Goal: Find specific page/section: Locate a particular part of the current website

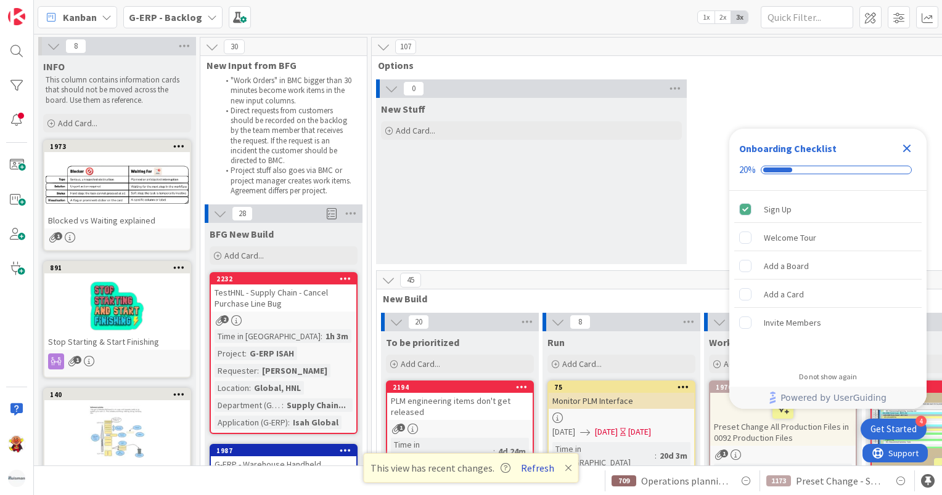
click at [518, 467] on button "Refresh" at bounding box center [537, 468] width 42 height 16
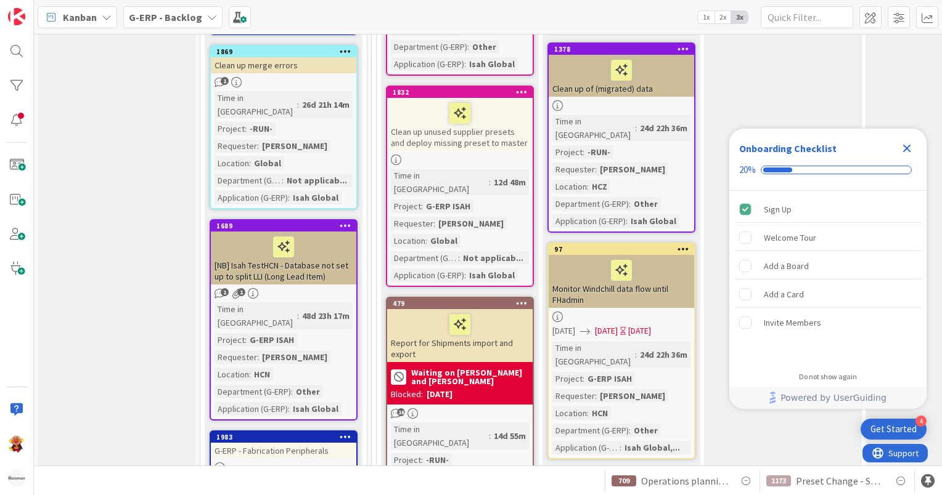
scroll to position [1787, 0]
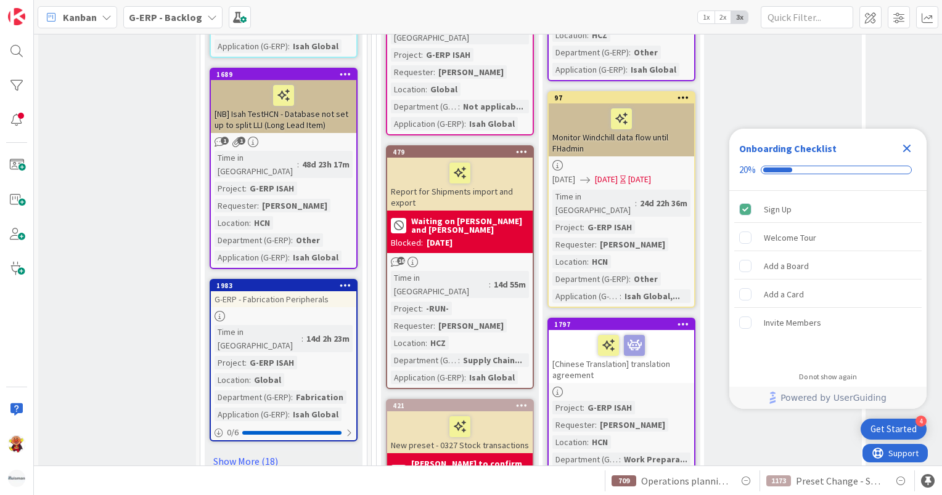
click at [192, 2] on div "Kanban G-ERP - Backlog 1x 2x 3x" at bounding box center [488, 17] width 908 height 34
click at [192, 10] on span "G-ERP - Backlog" at bounding box center [165, 17] width 73 height 15
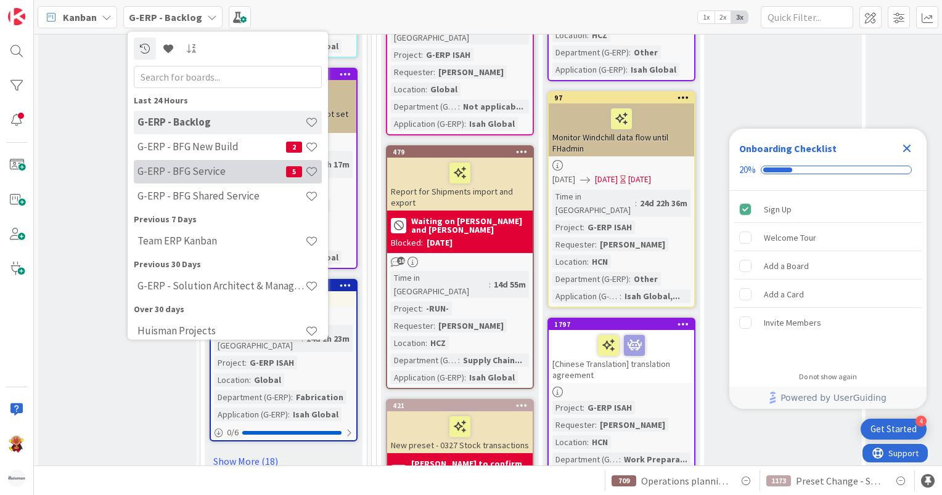
click at [220, 169] on h4 "G-ERP - BFG Service" at bounding box center [211, 172] width 149 height 12
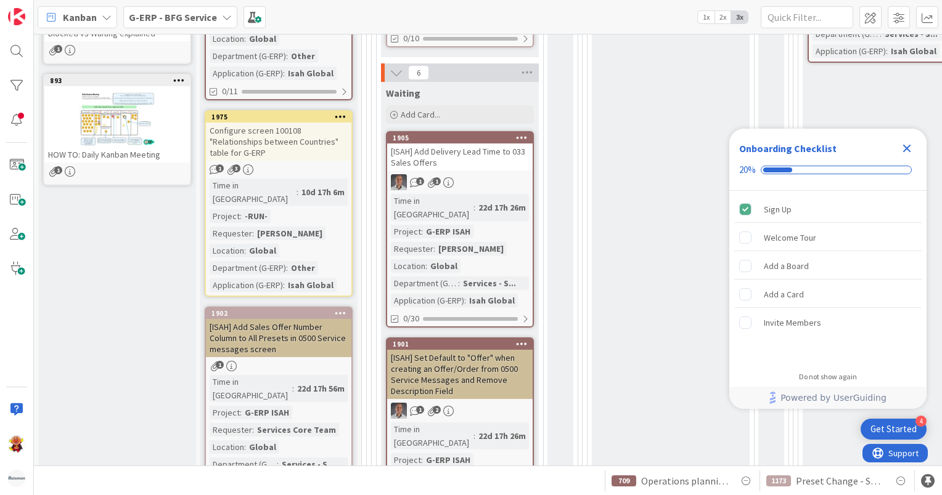
scroll to position [801, 0]
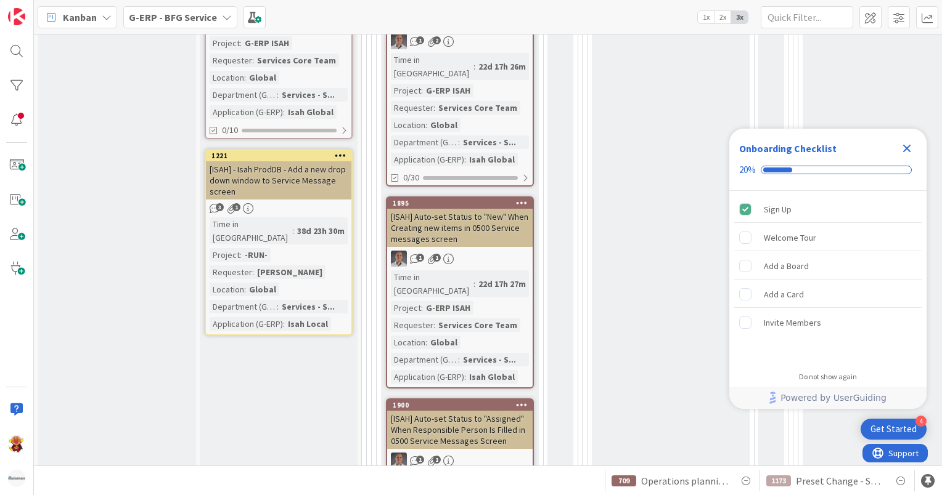
click at [295, 149] on div "1221 [ISAH] - Isah ProdDB - Add a new drop down window to Service Message scree…" at bounding box center [279, 242] width 148 height 187
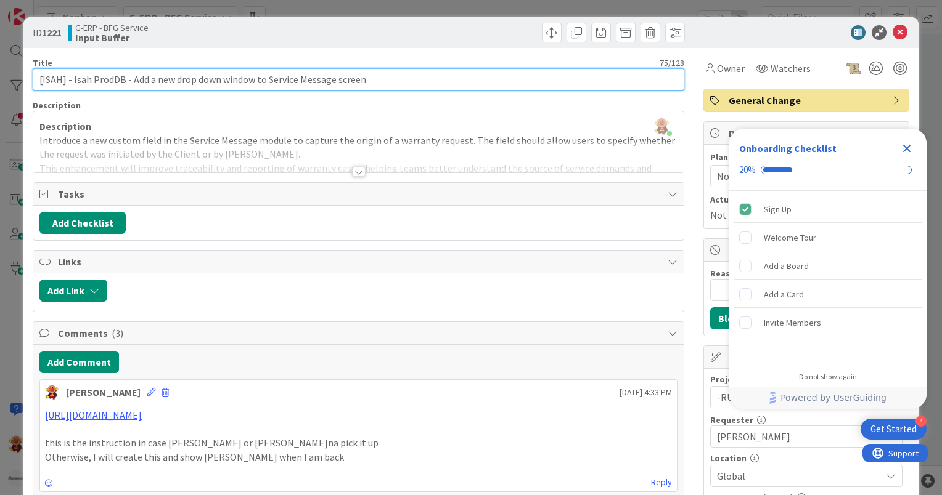
drag, startPoint x: 72, startPoint y: 78, endPoint x: 375, endPoint y: 67, distance: 302.8
click at [375, 67] on div "Title 75 / 128 [ISAH] - Isah ProdDB - Add a new drop down window to Service Mes…" at bounding box center [358, 73] width 651 height 33
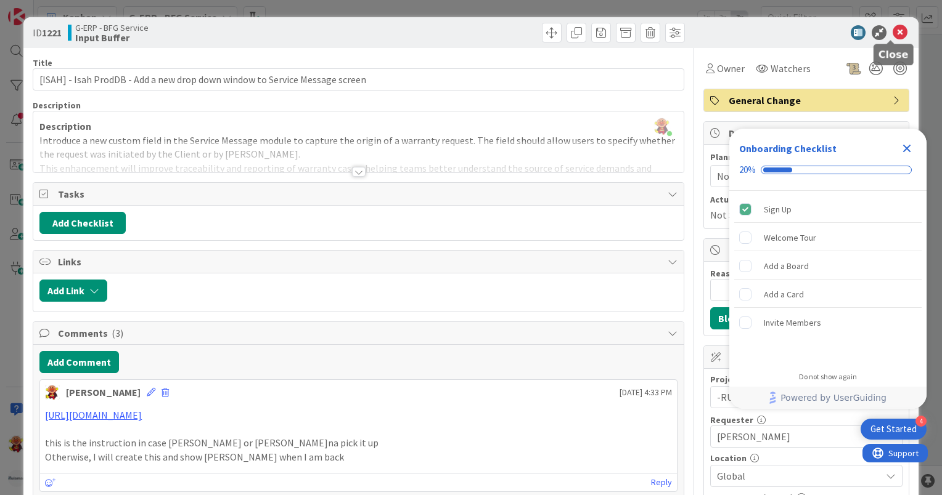
click at [894, 38] on icon at bounding box center [899, 32] width 15 height 15
